Goal: Task Accomplishment & Management: Use online tool/utility

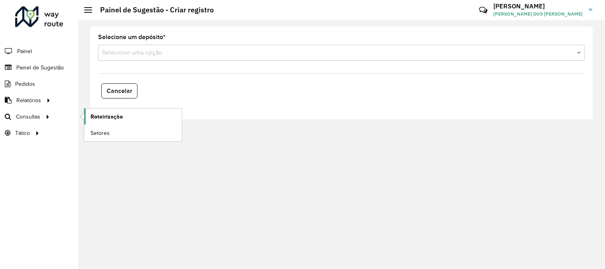
click at [99, 115] on span "Roteirização" at bounding box center [107, 117] width 32 height 8
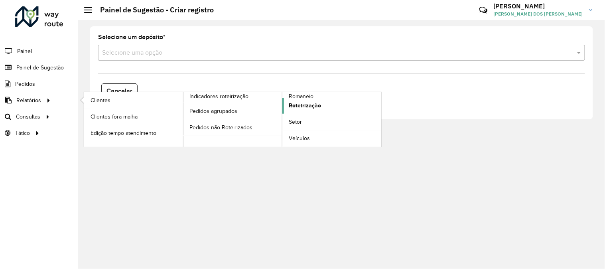
click at [309, 106] on span "Roteirização" at bounding box center [305, 105] width 32 height 8
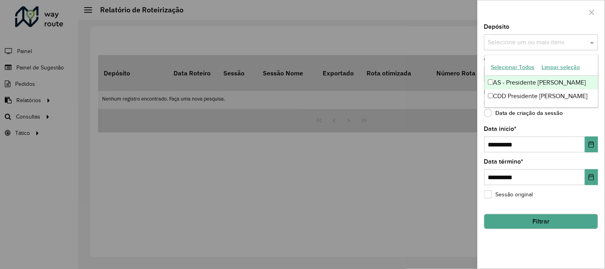
click at [533, 47] on input "text" at bounding box center [537, 43] width 102 height 10
click at [508, 66] on button "Selecionar Todos" at bounding box center [513, 67] width 51 height 12
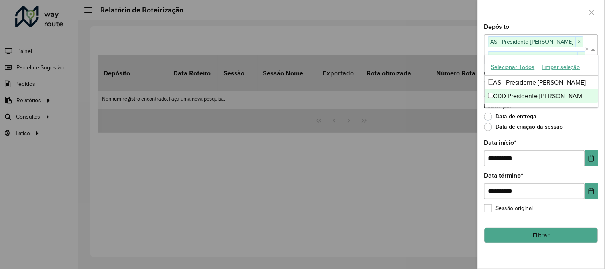
click at [524, 247] on div "**********" at bounding box center [541, 146] width 127 height 245
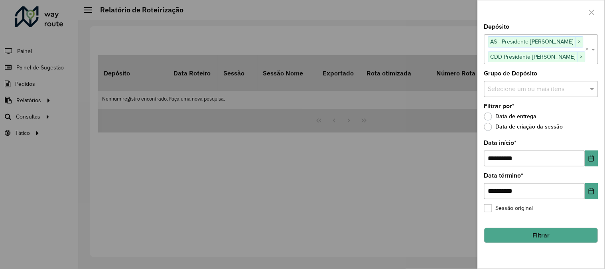
click at [506, 89] on input "text" at bounding box center [537, 89] width 102 height 10
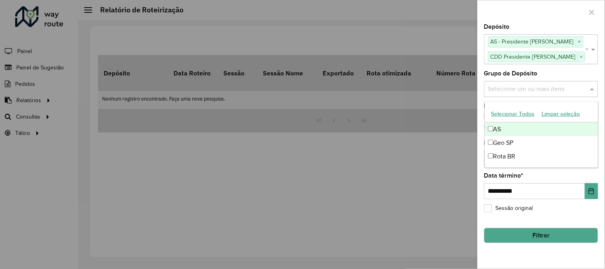
click at [505, 113] on button "Selecionar Todos" at bounding box center [513, 114] width 51 height 12
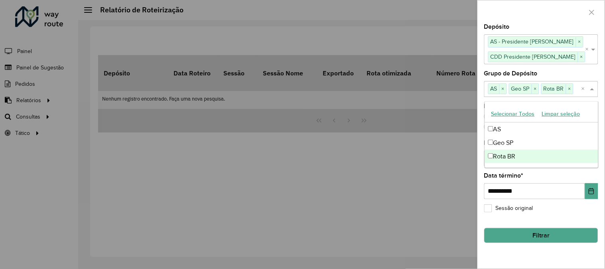
click at [521, 248] on div "**********" at bounding box center [541, 146] width 127 height 245
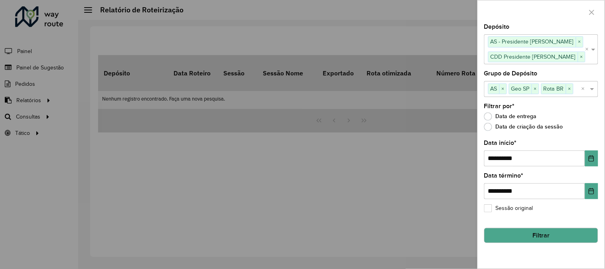
click at [556, 237] on button "Filtrar" at bounding box center [541, 235] width 114 height 15
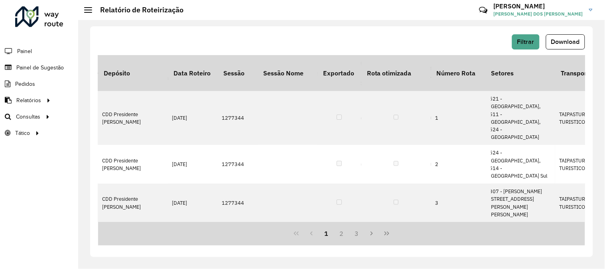
scroll to position [0, 2225]
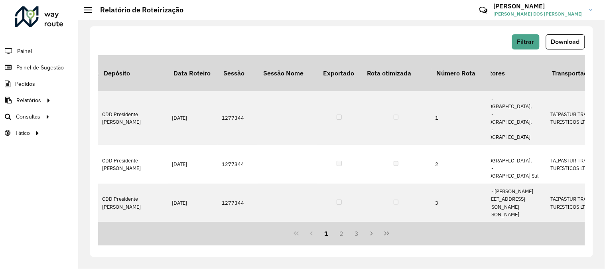
drag, startPoint x: 167, startPoint y: 220, endPoint x: 518, endPoint y: 243, distance: 352.0
click at [518, 243] on div "1 2 3" at bounding box center [341, 234] width 487 height 24
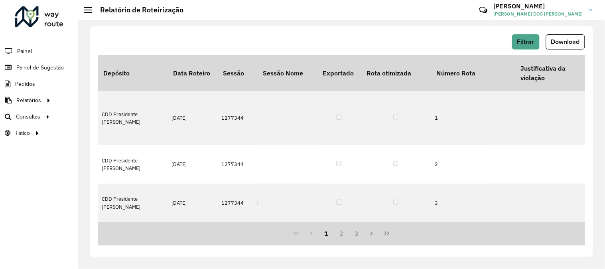
scroll to position [0, 2751]
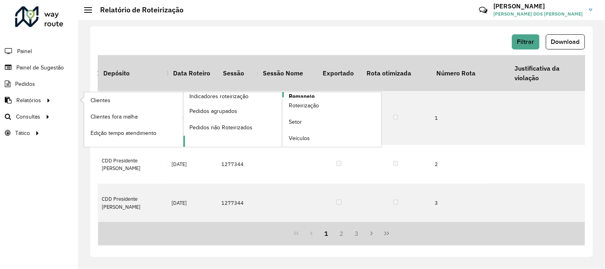
click at [297, 96] on span "Romaneio" at bounding box center [302, 96] width 26 height 8
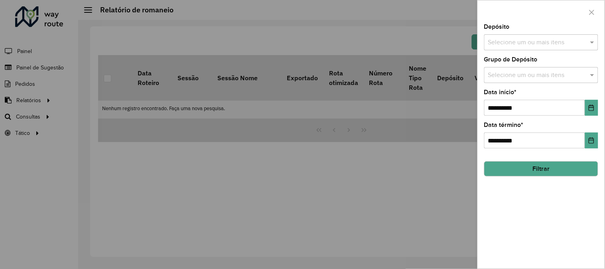
click at [517, 43] on input "text" at bounding box center [537, 43] width 102 height 10
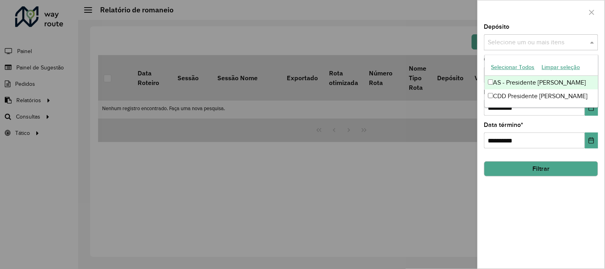
click at [505, 65] on button "Selecionar Todos" at bounding box center [513, 67] width 51 height 12
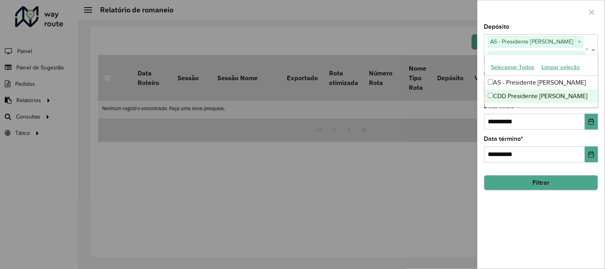
click at [513, 235] on div "**********" at bounding box center [541, 146] width 127 height 245
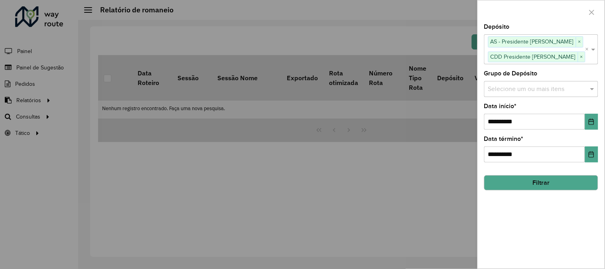
click at [496, 88] on input "text" at bounding box center [537, 89] width 102 height 10
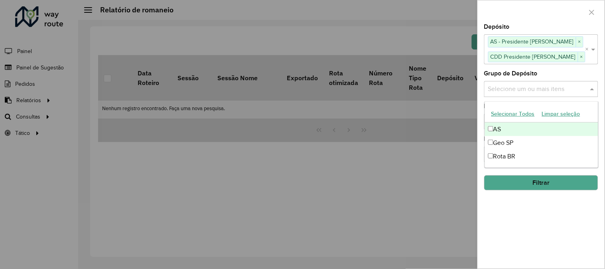
click at [502, 114] on button "Selecionar Todos" at bounding box center [513, 114] width 51 height 12
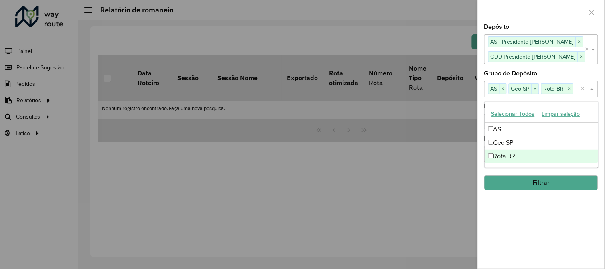
click at [519, 185] on button "Filtrar" at bounding box center [541, 182] width 114 height 15
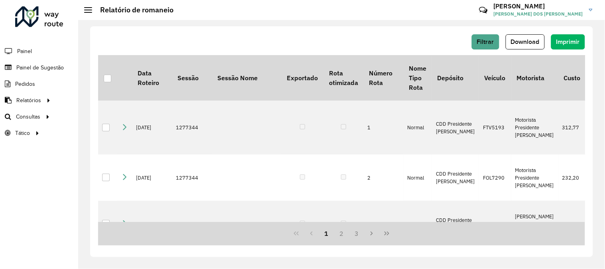
click at [520, 34] on button "Download" at bounding box center [525, 41] width 39 height 15
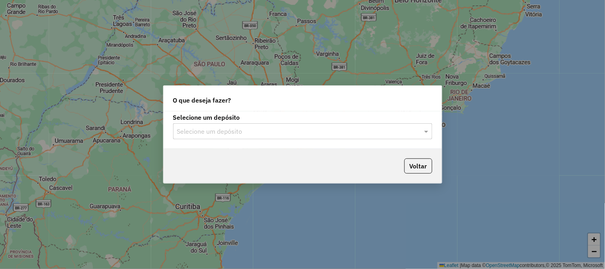
click at [210, 129] on input "text" at bounding box center [294, 132] width 235 height 10
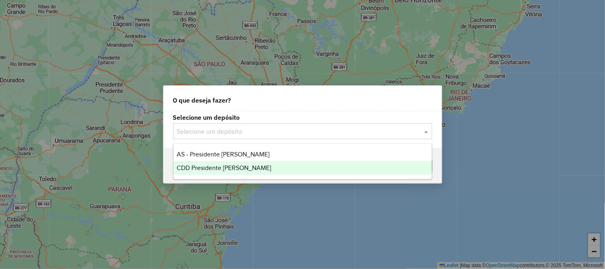
click at [204, 166] on span "CDD Presidente [PERSON_NAME]" at bounding box center [224, 167] width 95 height 7
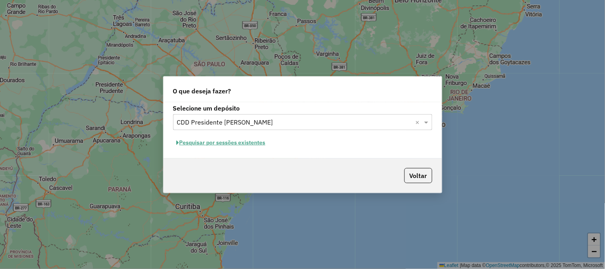
click at [213, 142] on button "Pesquisar por sessões existentes" at bounding box center [221, 142] width 96 height 12
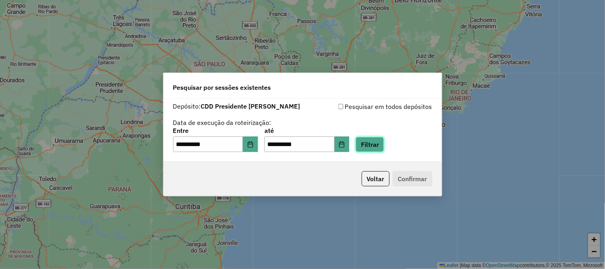
click at [384, 142] on button "Filtrar" at bounding box center [370, 144] width 28 height 15
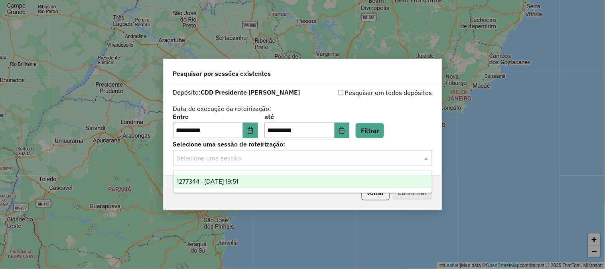
drag, startPoint x: 259, startPoint y: 158, endPoint x: 254, endPoint y: 161, distance: 6.0
click at [258, 158] on input "text" at bounding box center [294, 159] width 235 height 10
click at [238, 178] on span "1277344 - 17/09/2025 19:51" at bounding box center [207, 181] width 61 height 7
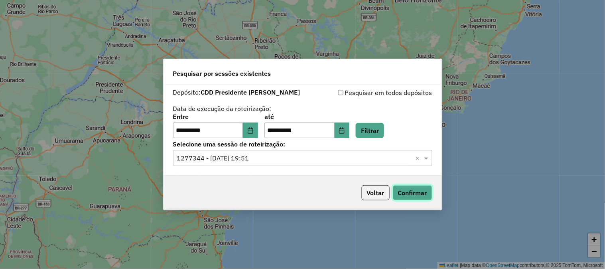
click at [417, 193] on button "Confirmar" at bounding box center [413, 192] width 40 height 15
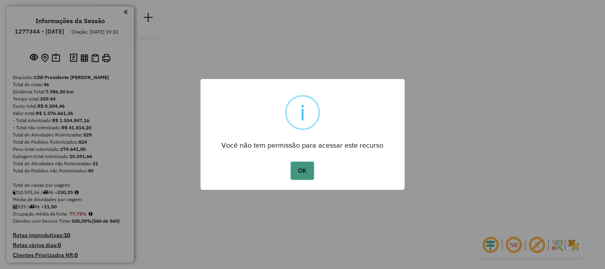
click at [306, 176] on button "OK" at bounding box center [303, 171] width 24 height 18
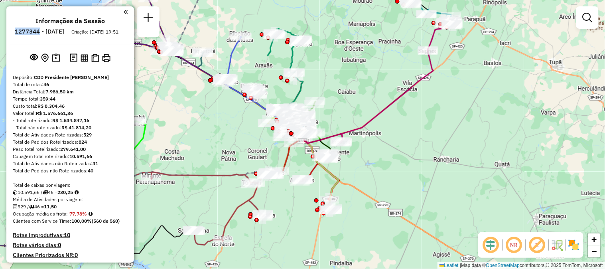
drag, startPoint x: 36, startPoint y: 31, endPoint x: 62, endPoint y: 34, distance: 25.7
click at [62, 34] on li "1277344 - 17/09/2025" at bounding box center [39, 33] width 53 height 10
copy h6 "1277344"
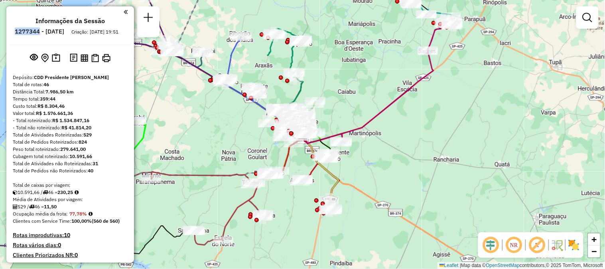
copy h6 "1277344"
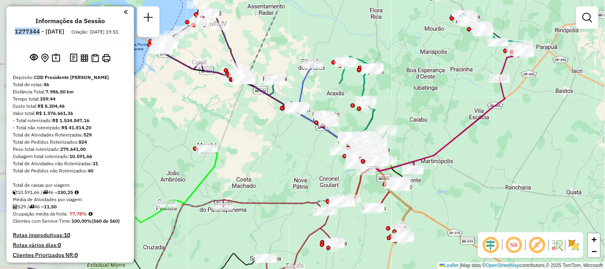
drag, startPoint x: 273, startPoint y: 146, endPoint x: 398, endPoint y: 191, distance: 132.5
click at [375, 196] on icon at bounding box center [363, 181] width 24 height 38
